Goal: Task Accomplishment & Management: Manage account settings

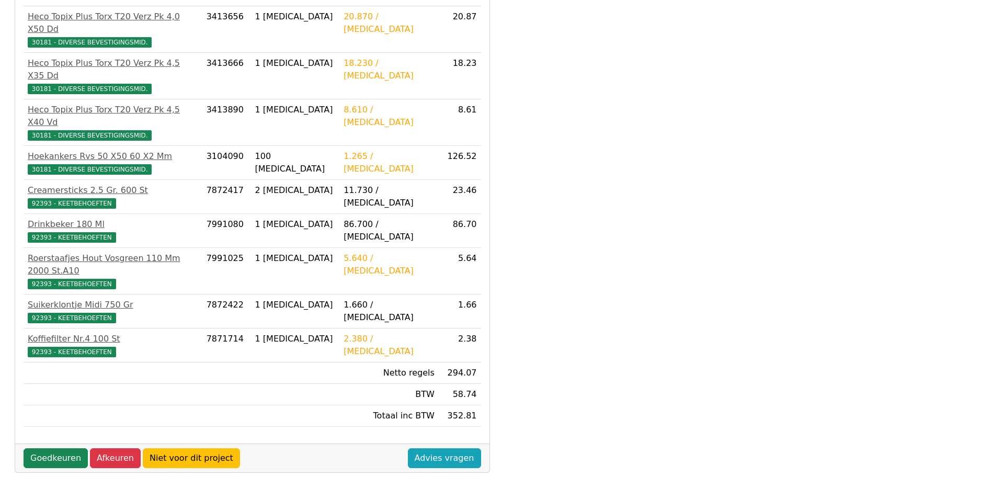
scroll to position [224, 0]
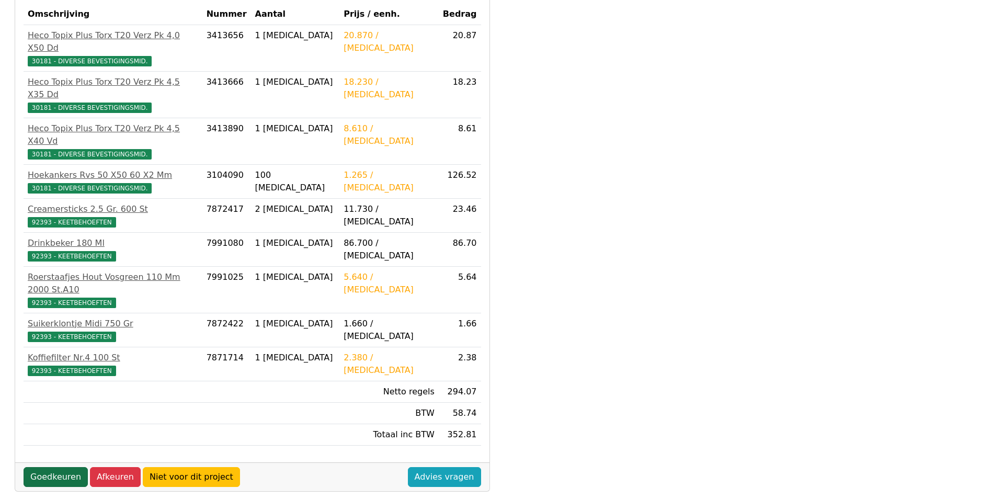
click at [55, 467] on link "Goedkeuren" at bounding box center [56, 477] width 64 height 20
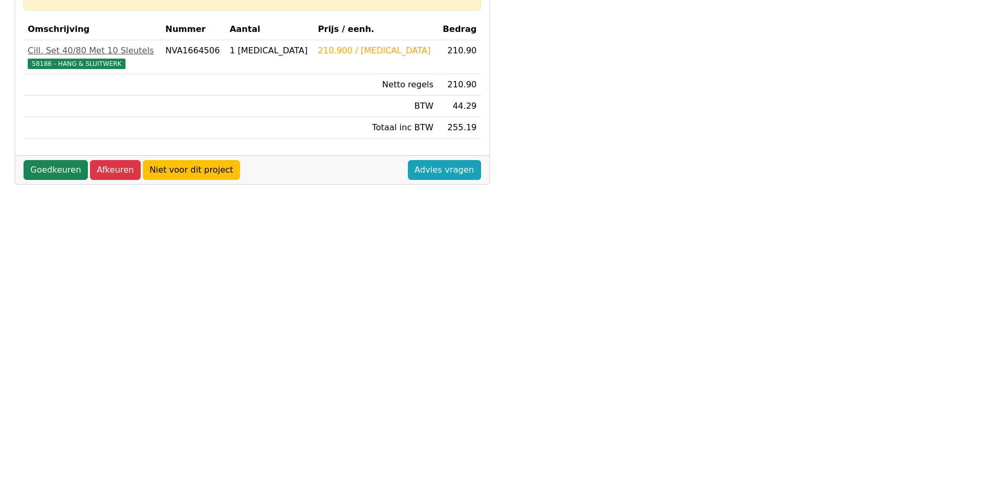
scroll to position [157, 0]
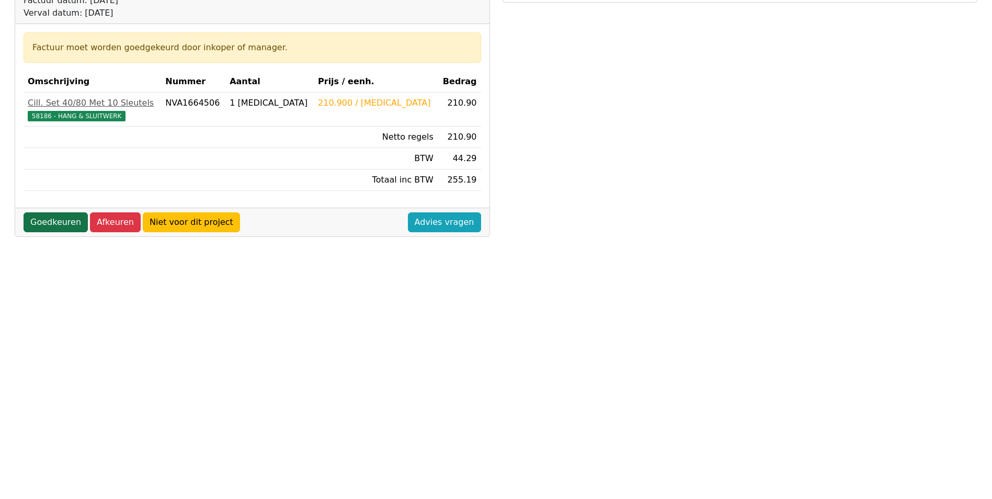
click at [44, 225] on link "Goedkeuren" at bounding box center [56, 222] width 64 height 20
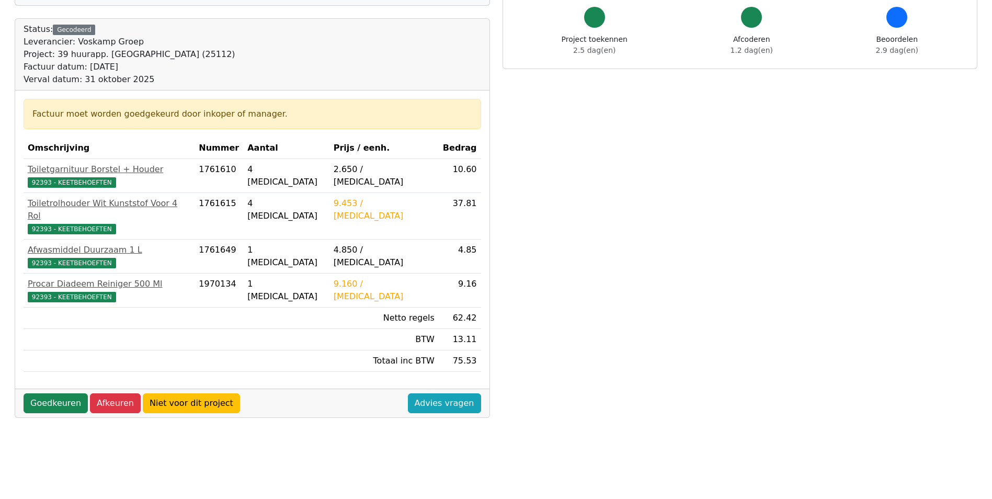
scroll to position [105, 0]
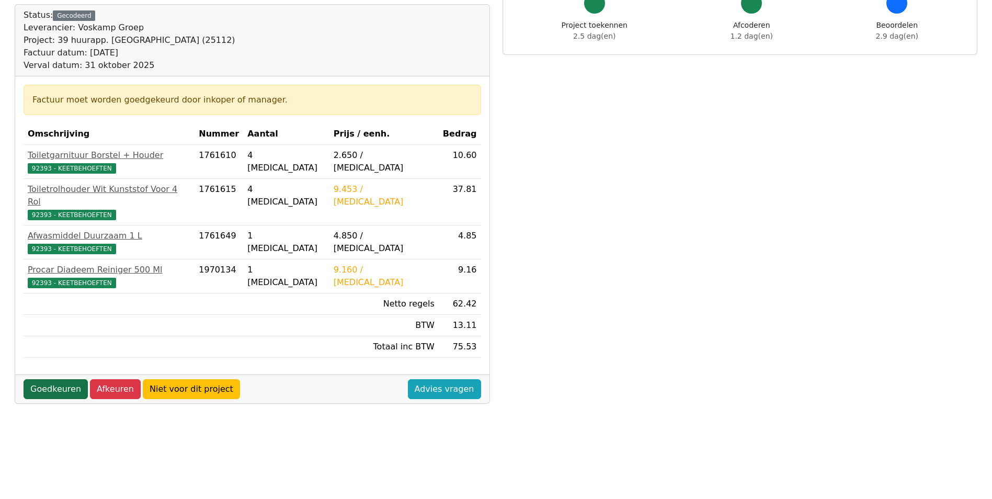
click at [56, 379] on link "Goedkeuren" at bounding box center [56, 389] width 64 height 20
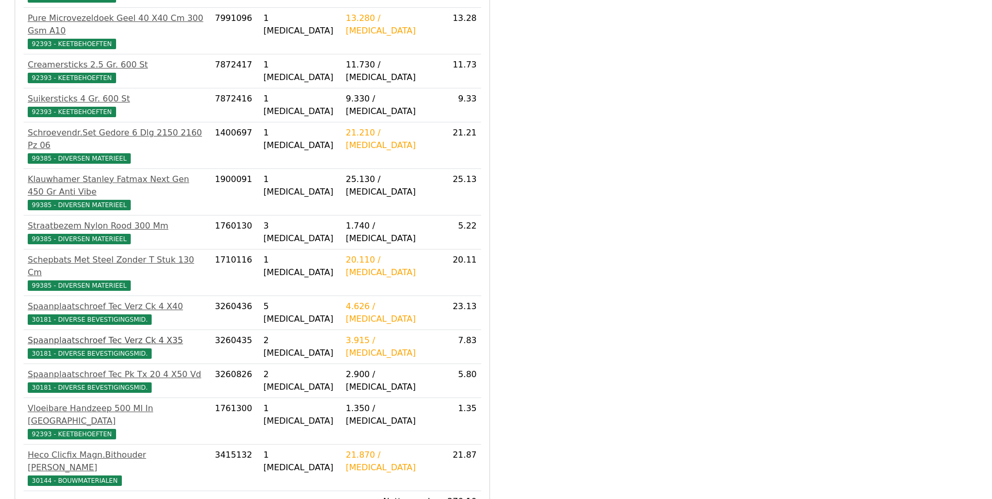
scroll to position [523, 0]
